Goal: Task Accomplishment & Management: Use online tool/utility

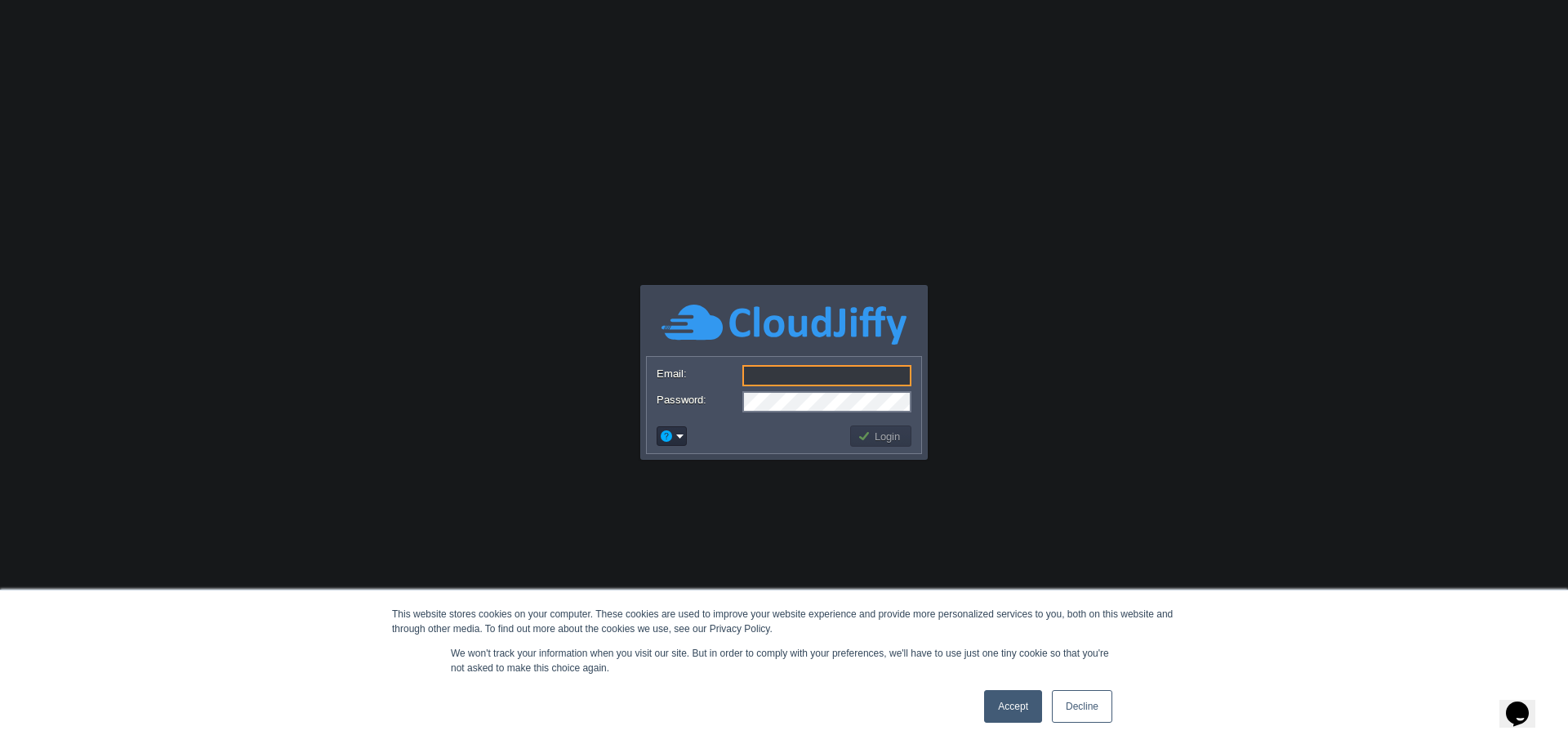
type input "[PERSON_NAME][EMAIL_ADDRESS][DOMAIN_NAME]"
click at [873, 436] on button "Login" at bounding box center [881, 436] width 47 height 15
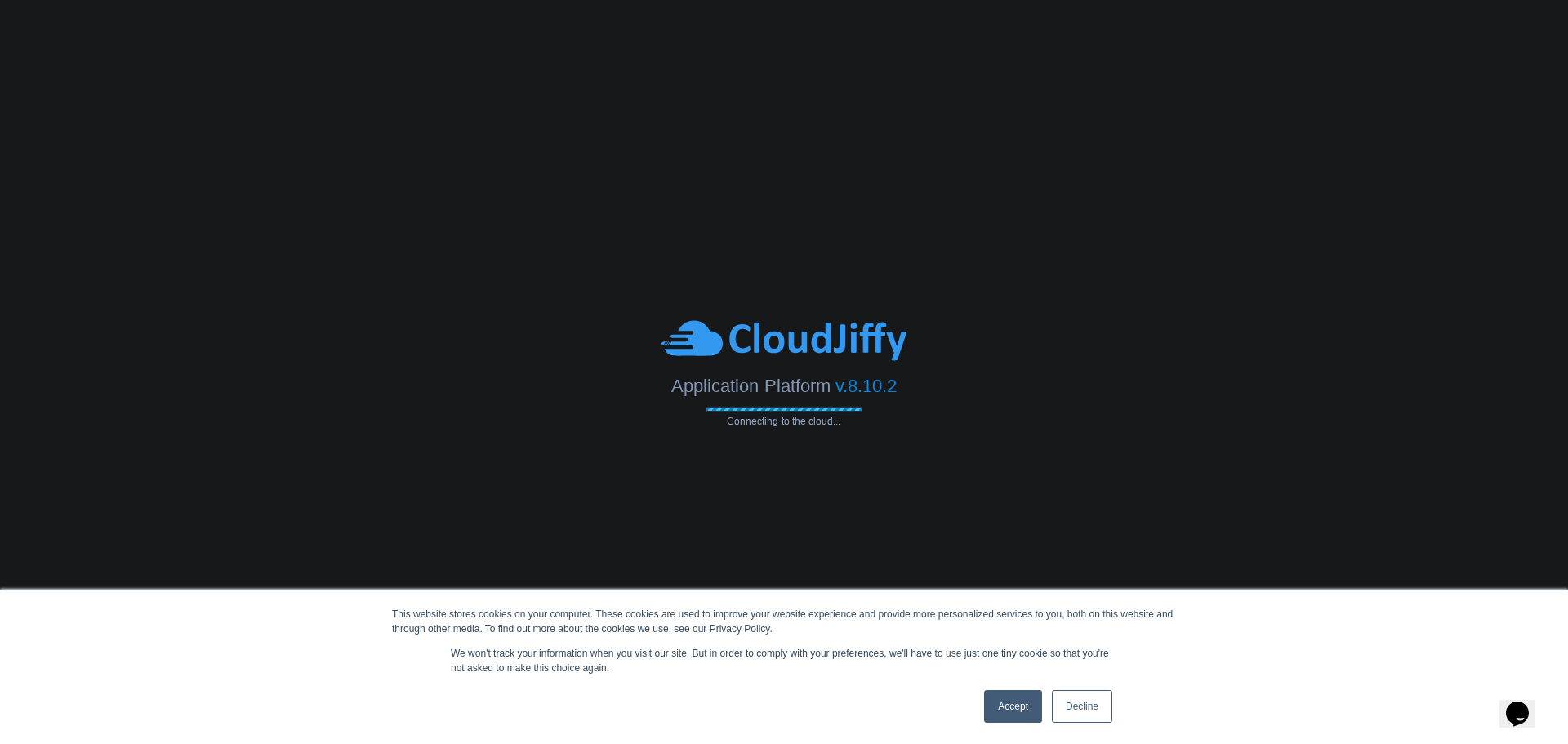
click at [1085, 708] on link "Decline" at bounding box center [1081, 707] width 60 height 33
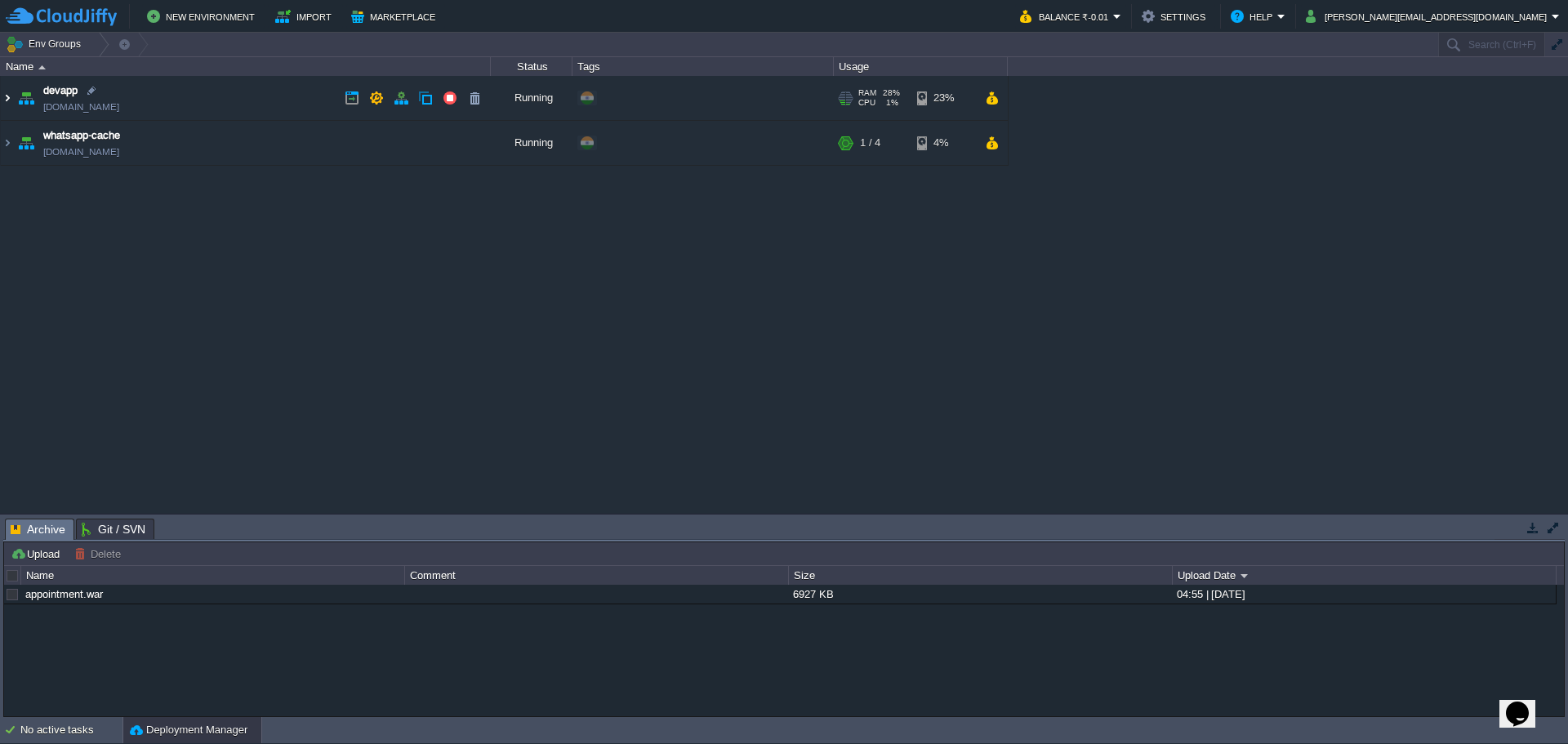
click at [6, 102] on img at bounding box center [7, 97] width 13 height 44
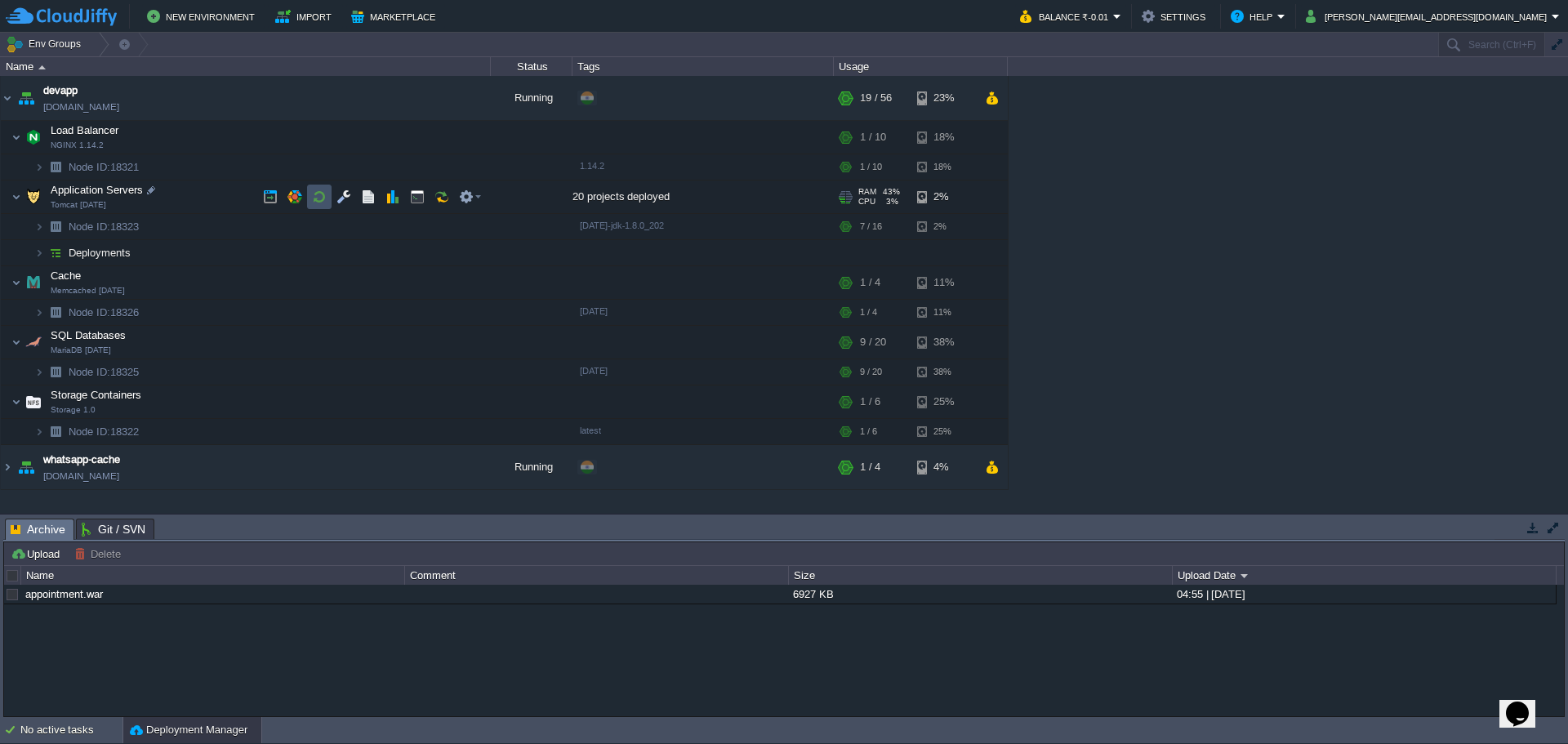
click at [318, 199] on button "button" at bounding box center [319, 197] width 15 height 15
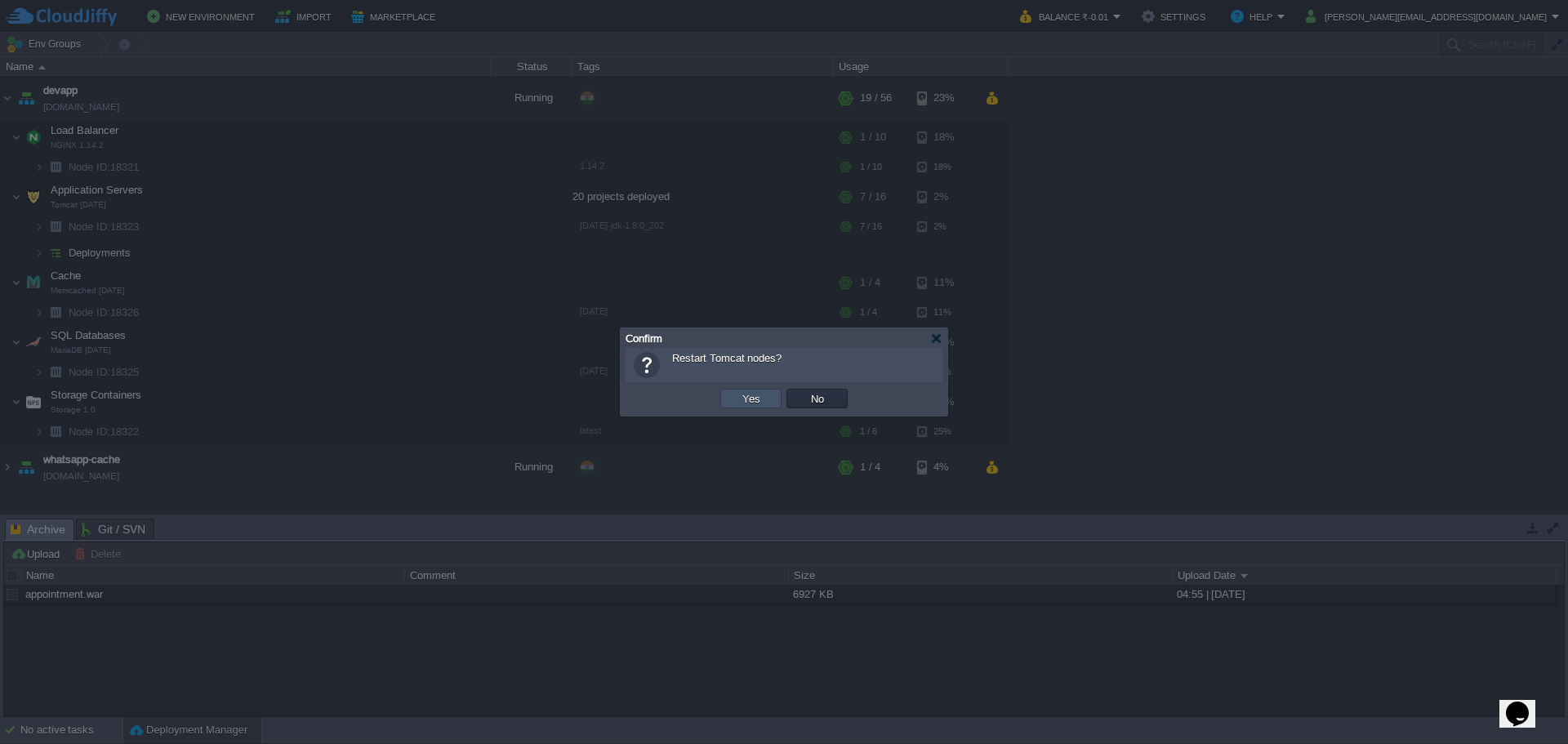
click at [747, 397] on button "Yes" at bounding box center [751, 399] width 28 height 15
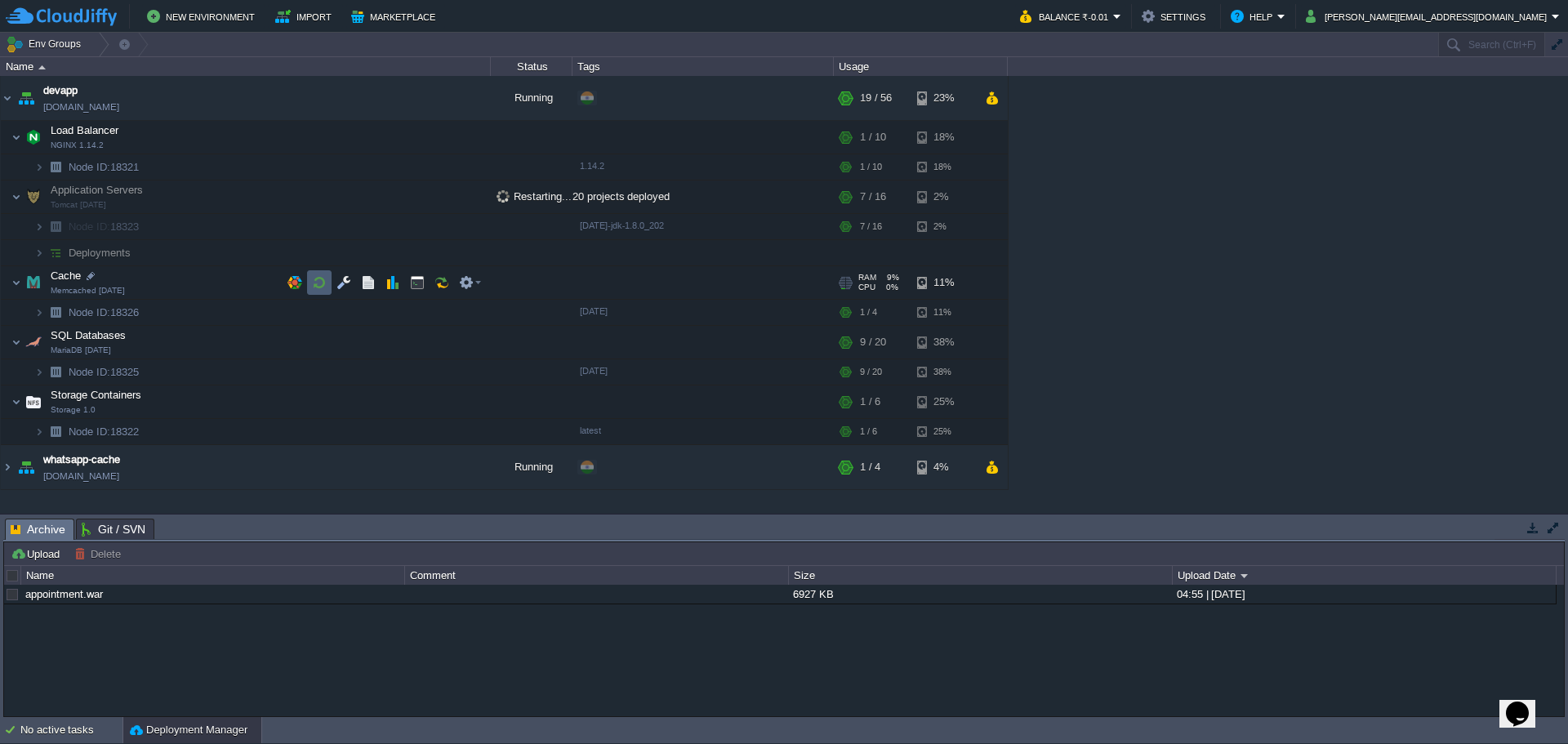
click at [318, 282] on button "button" at bounding box center [319, 282] width 15 height 15
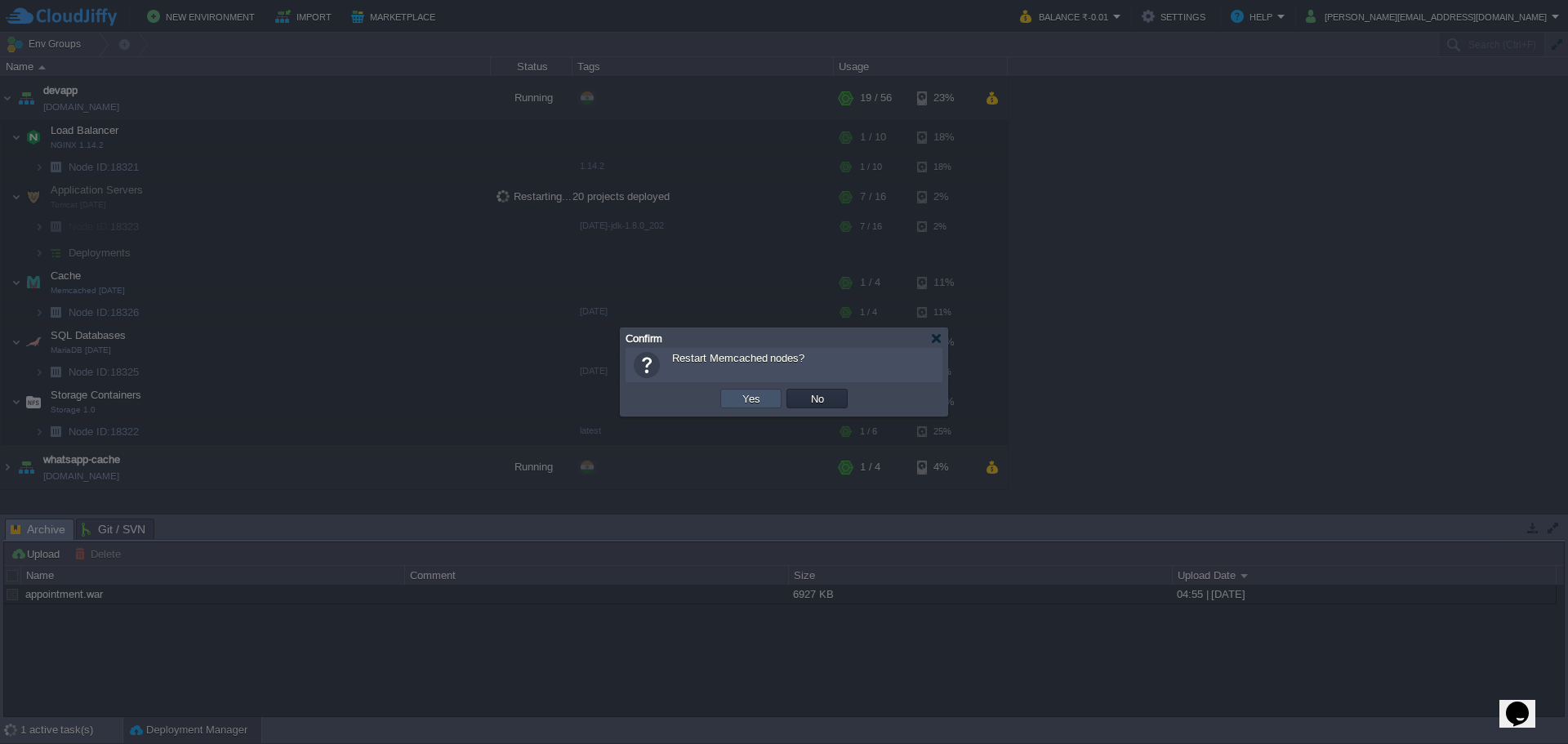
click at [741, 396] on button "Yes" at bounding box center [751, 399] width 28 height 15
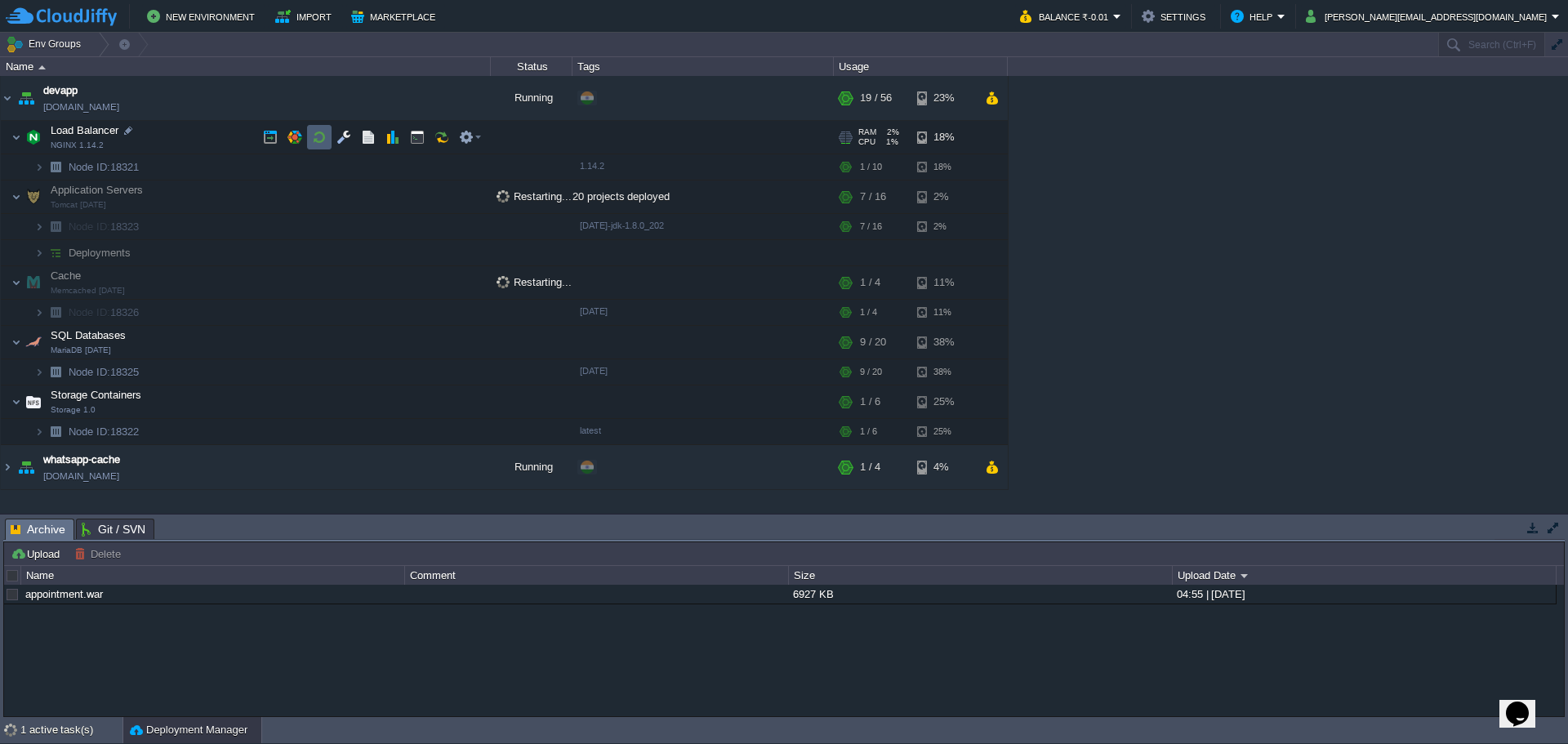
click at [318, 138] on button "button" at bounding box center [319, 137] width 15 height 15
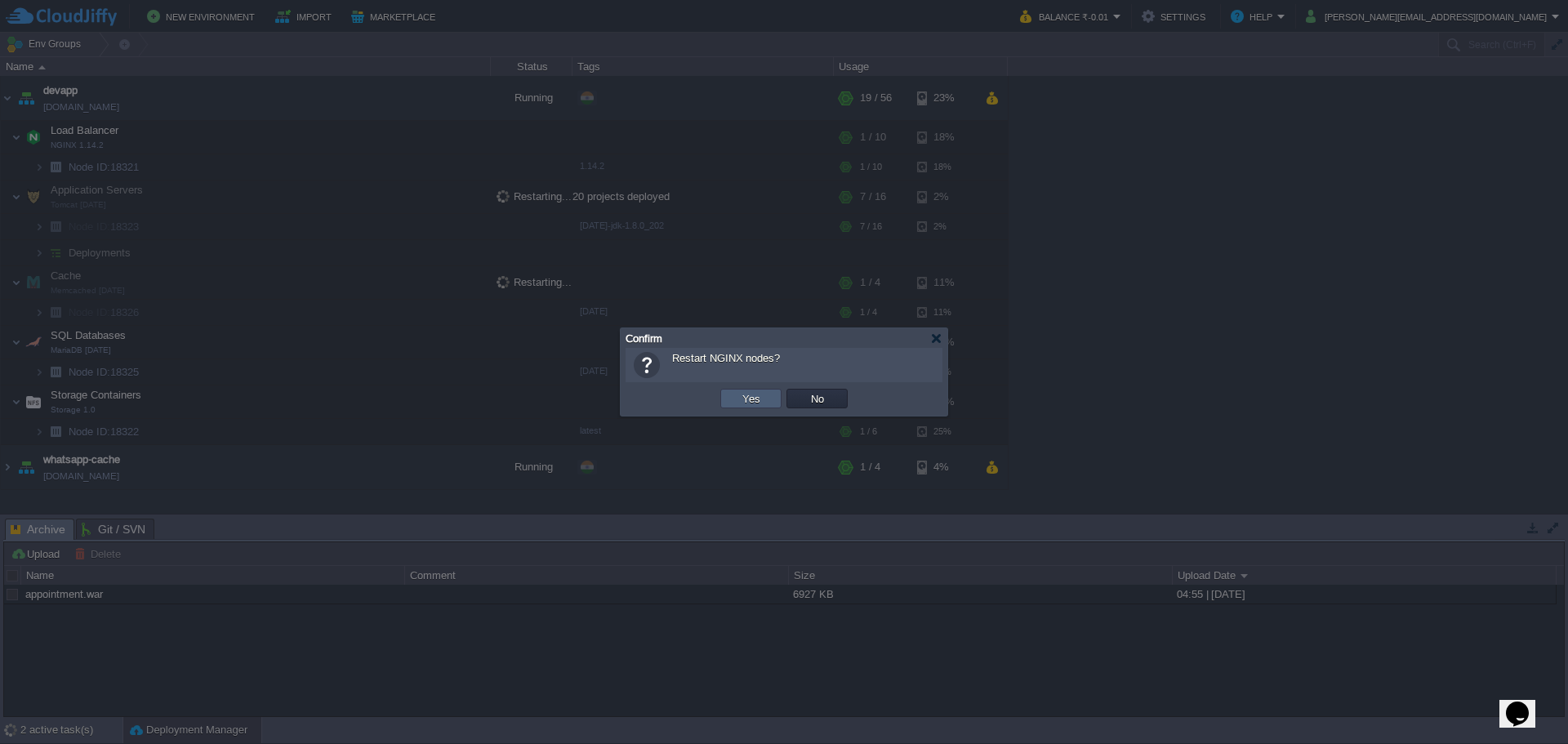
click at [743, 400] on button "Yes" at bounding box center [751, 399] width 28 height 15
